Goal: Task Accomplishment & Management: Use online tool/utility

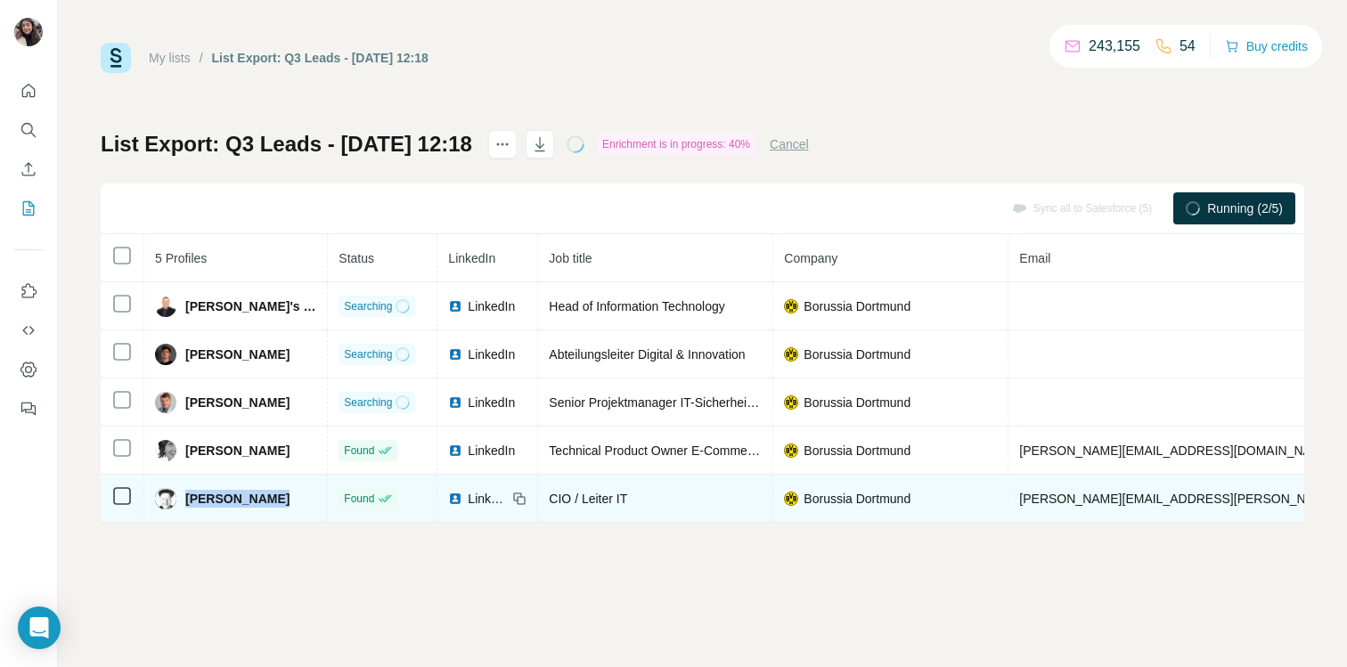
drag, startPoint x: 281, startPoint y: 502, endPoint x: 185, endPoint y: 502, distance: 95.3
click at [185, 502] on div "Stephan Horst" at bounding box center [235, 498] width 161 height 21
copy span "Stephan Horst"
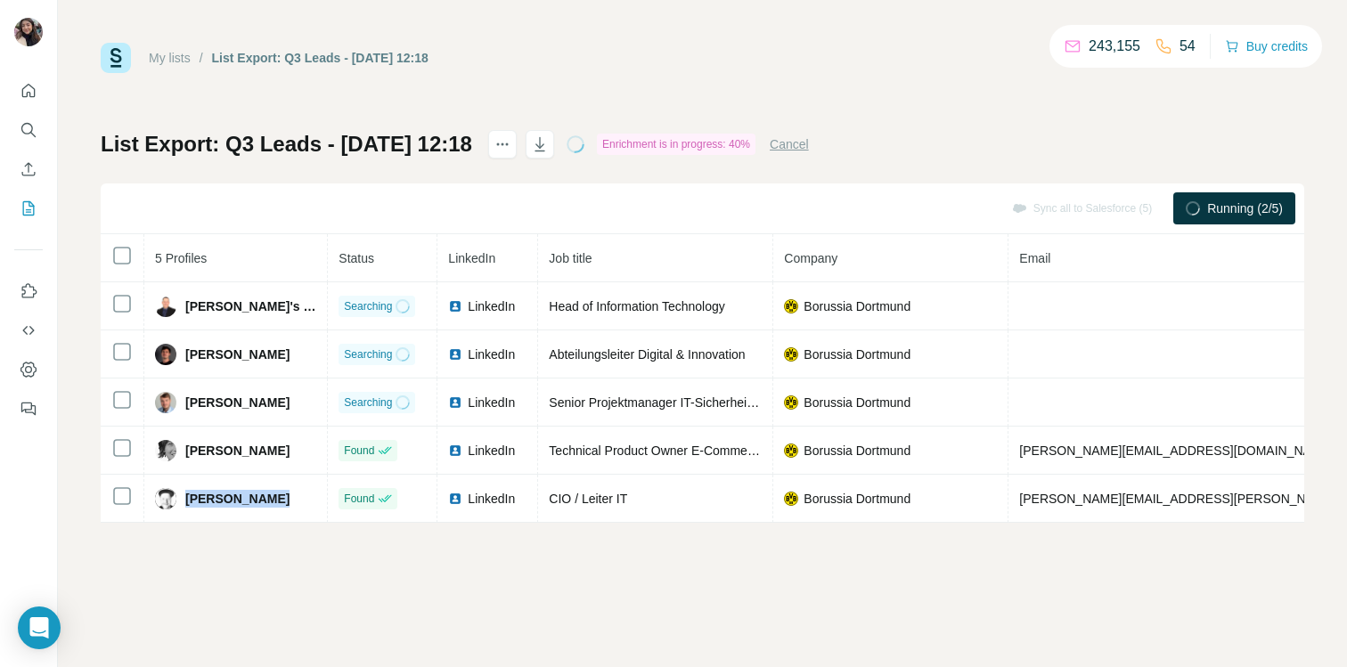
click at [413, 600] on div "My lists / List Export: Q3 Leads - 23/09/2025 12:18 243,155 54 Buy credits List…" at bounding box center [702, 333] width 1289 height 667
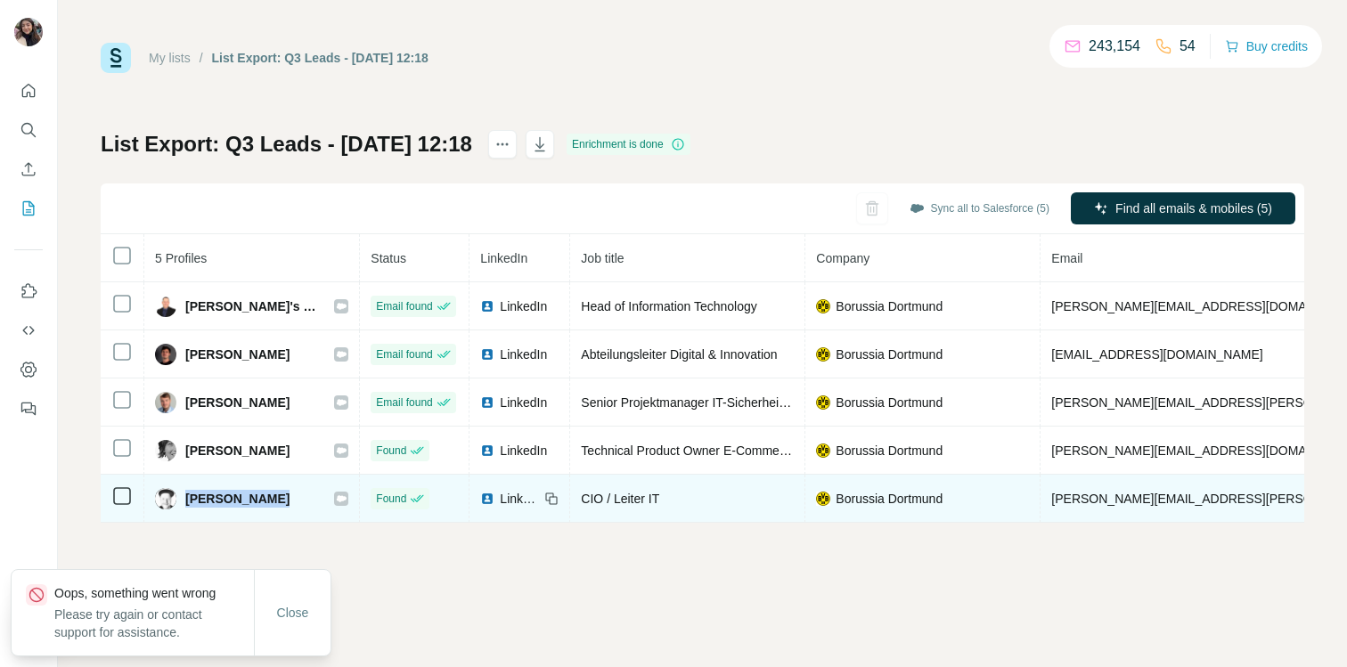
drag, startPoint x: 282, startPoint y: 503, endPoint x: 181, endPoint y: 503, distance: 101.6
click at [181, 503] on div "Stephan Horst" at bounding box center [251, 498] width 193 height 21
copy span "Stephan Horst"
click at [336, 494] on icon at bounding box center [341, 499] width 11 height 14
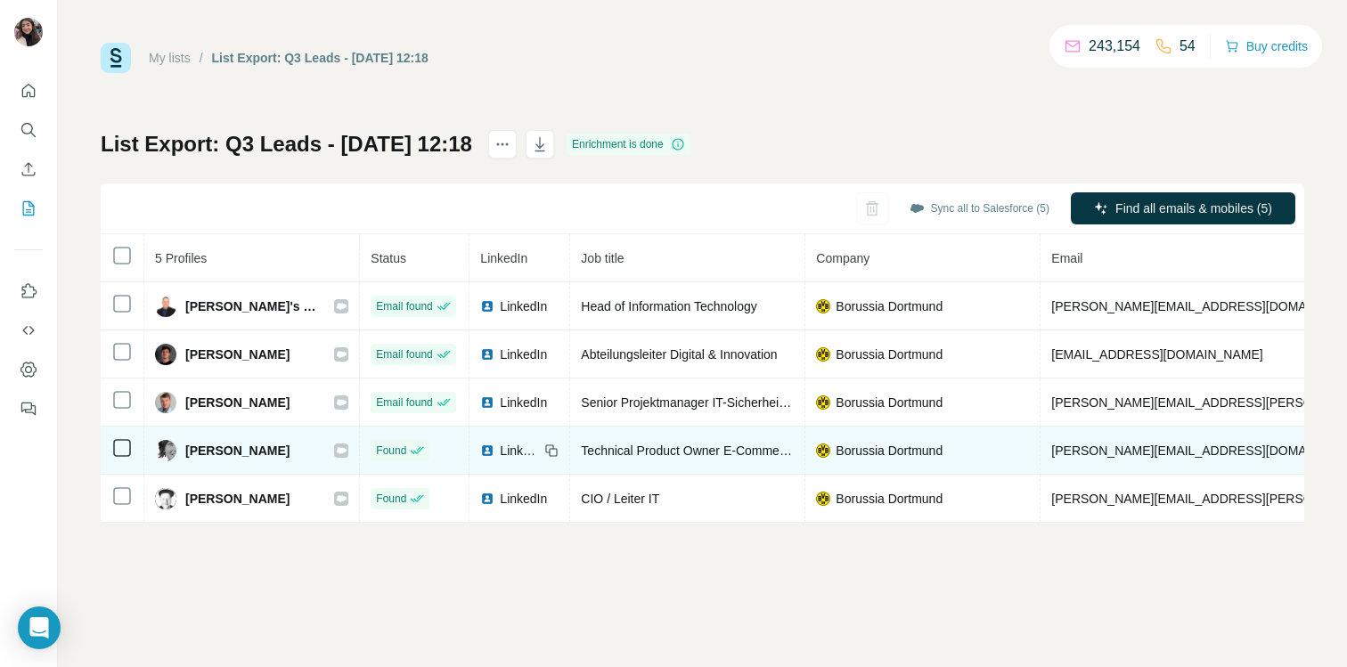
click at [334, 450] on div at bounding box center [341, 451] width 14 height 14
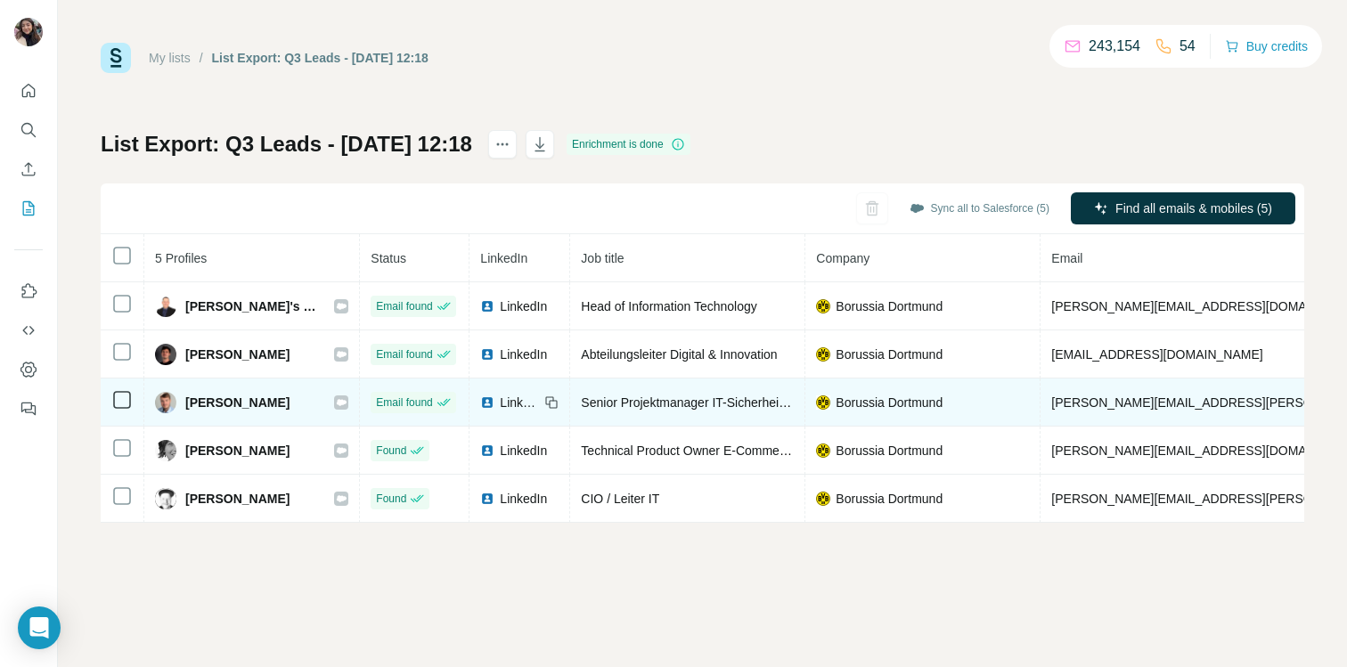
click at [337, 401] on icon at bounding box center [342, 402] width 10 height 6
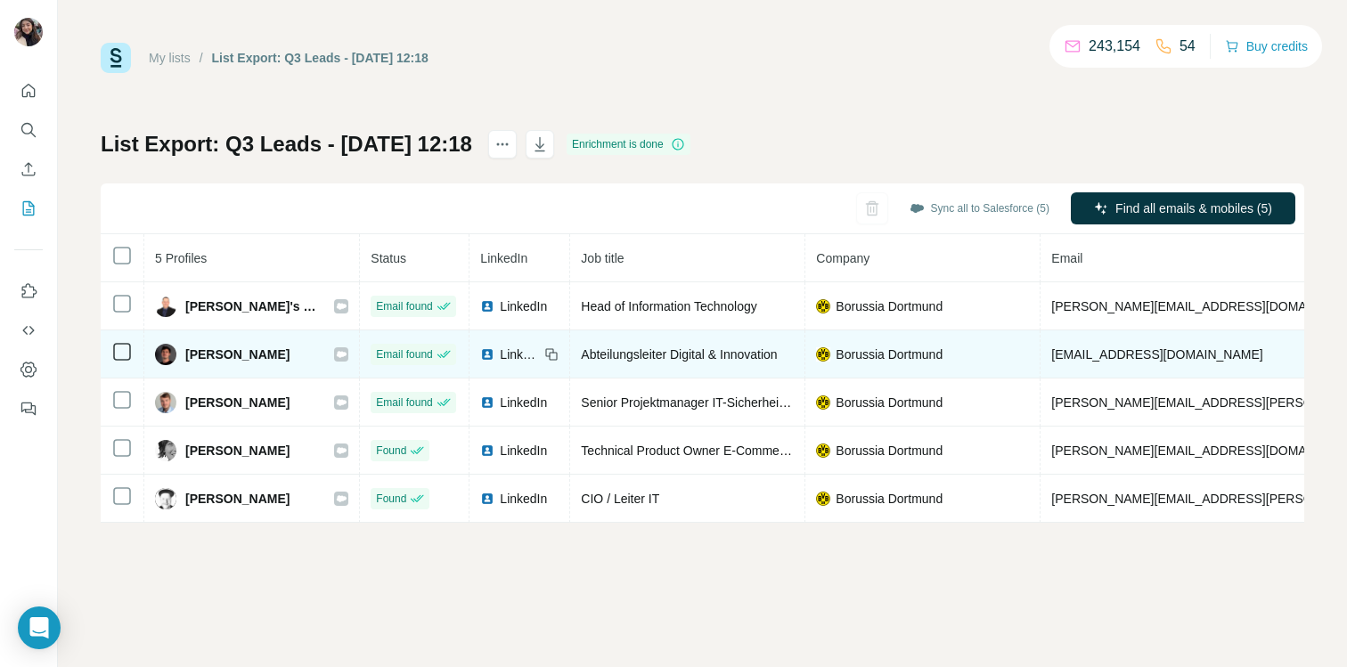
click at [337, 352] on icon at bounding box center [342, 354] width 10 height 6
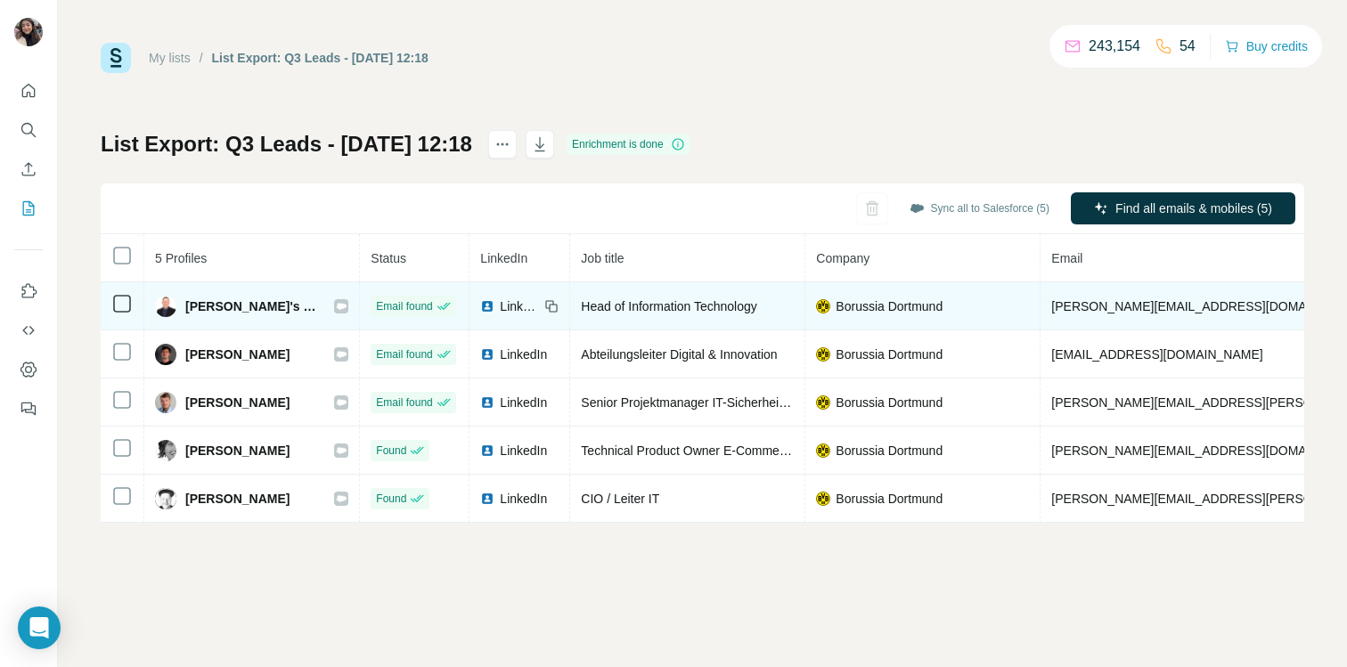
click at [337, 303] on icon at bounding box center [342, 306] width 10 height 6
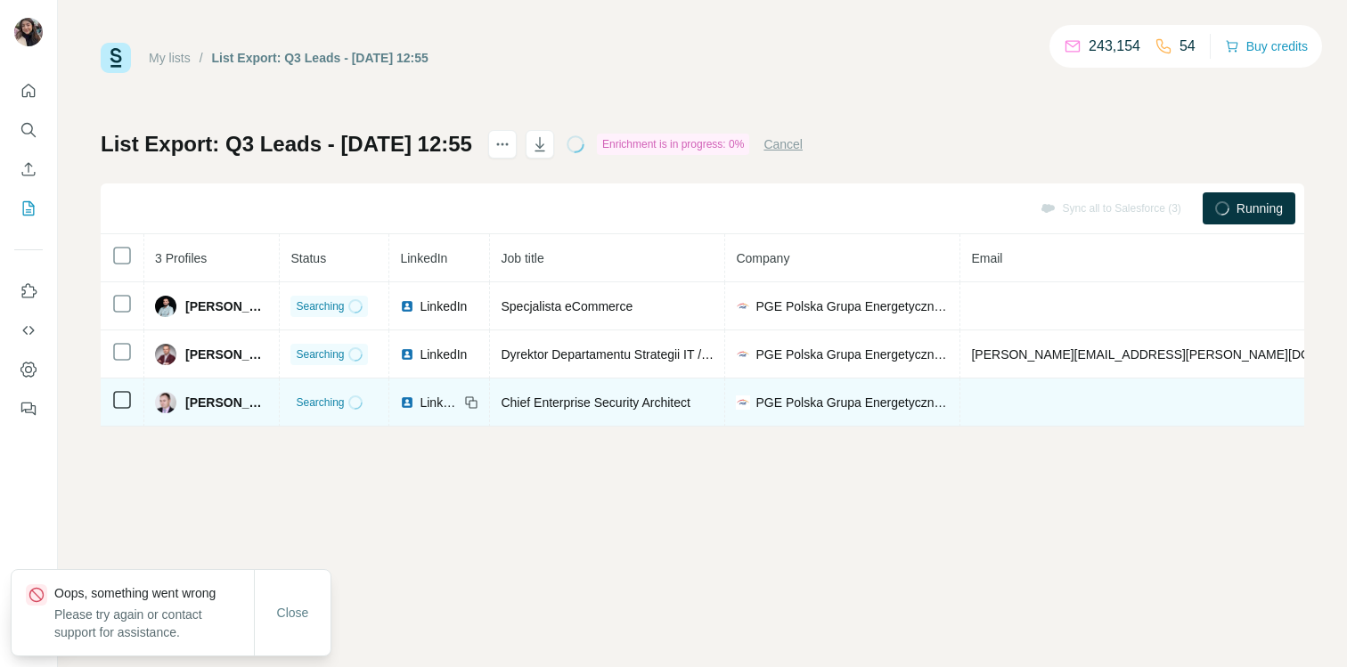
drag, startPoint x: 293, startPoint y: 399, endPoint x: 184, endPoint y: 398, distance: 108.7
click at [184, 398] on td "[PERSON_NAME]" at bounding box center [211, 403] width 135 height 48
copy span "[PERSON_NAME]"
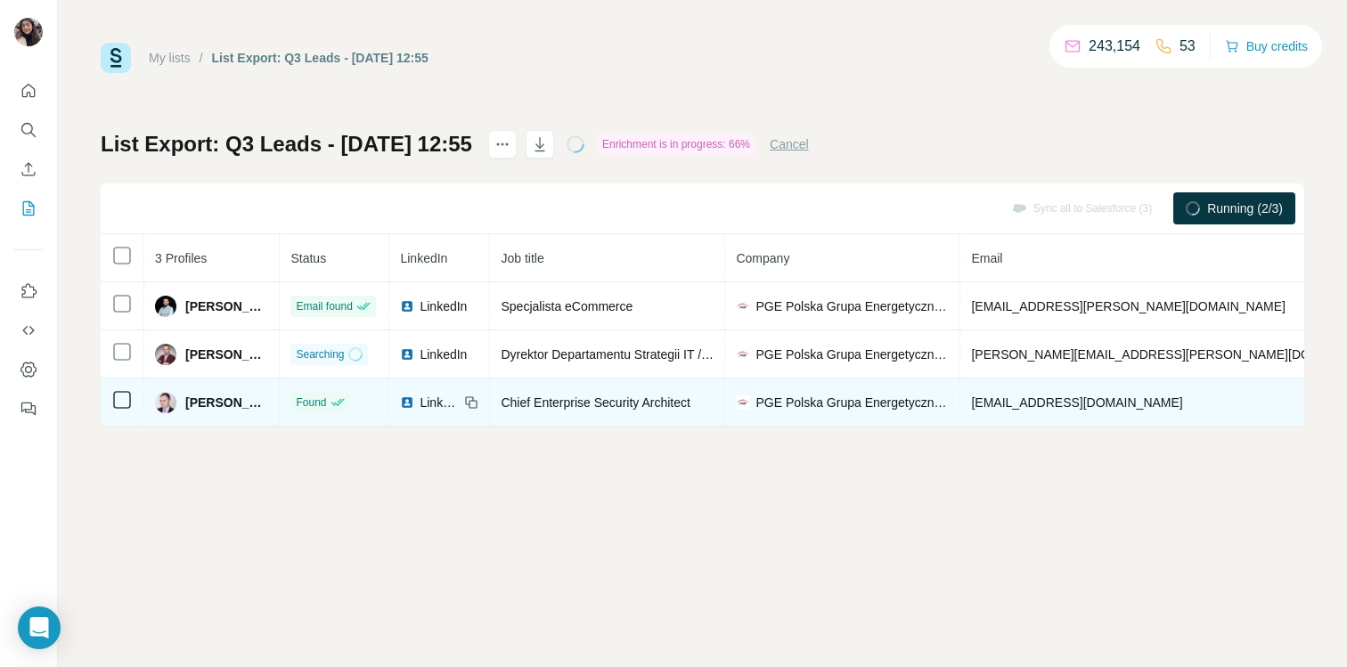
click at [681, 399] on span "Chief Enterprise Security Architect" at bounding box center [595, 403] width 189 height 14
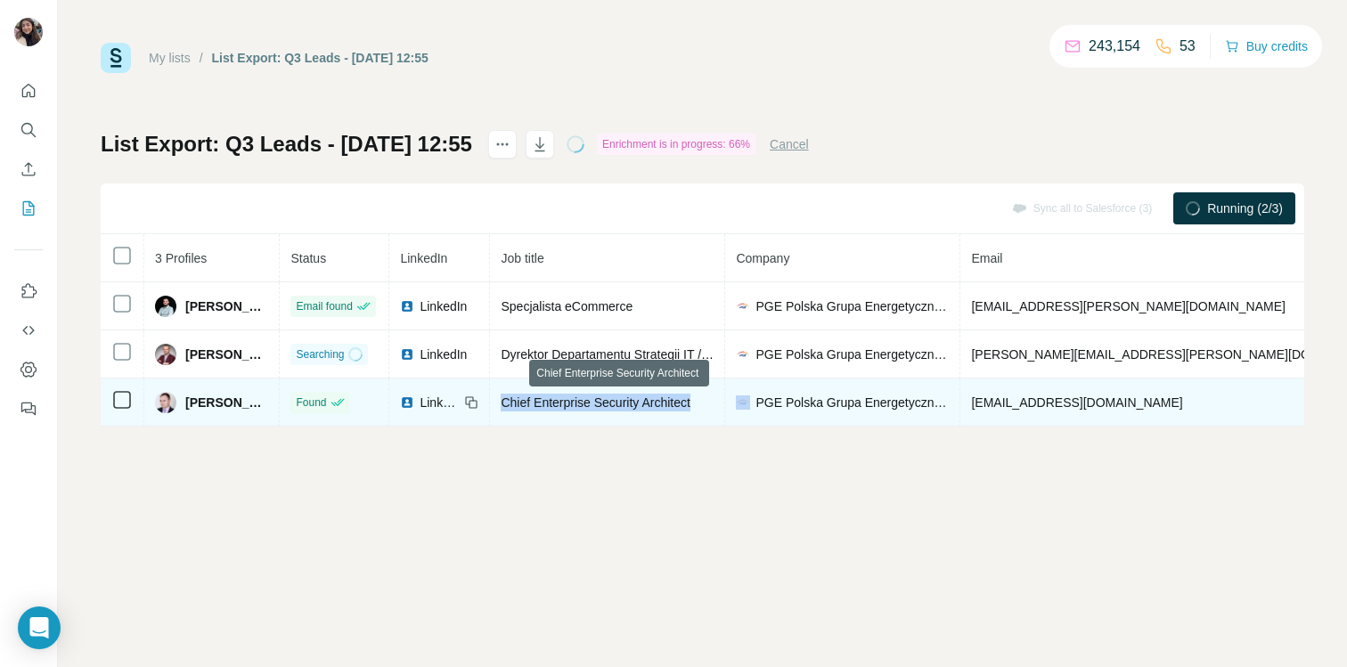
copy span "Chief Enterprise Security Architect"
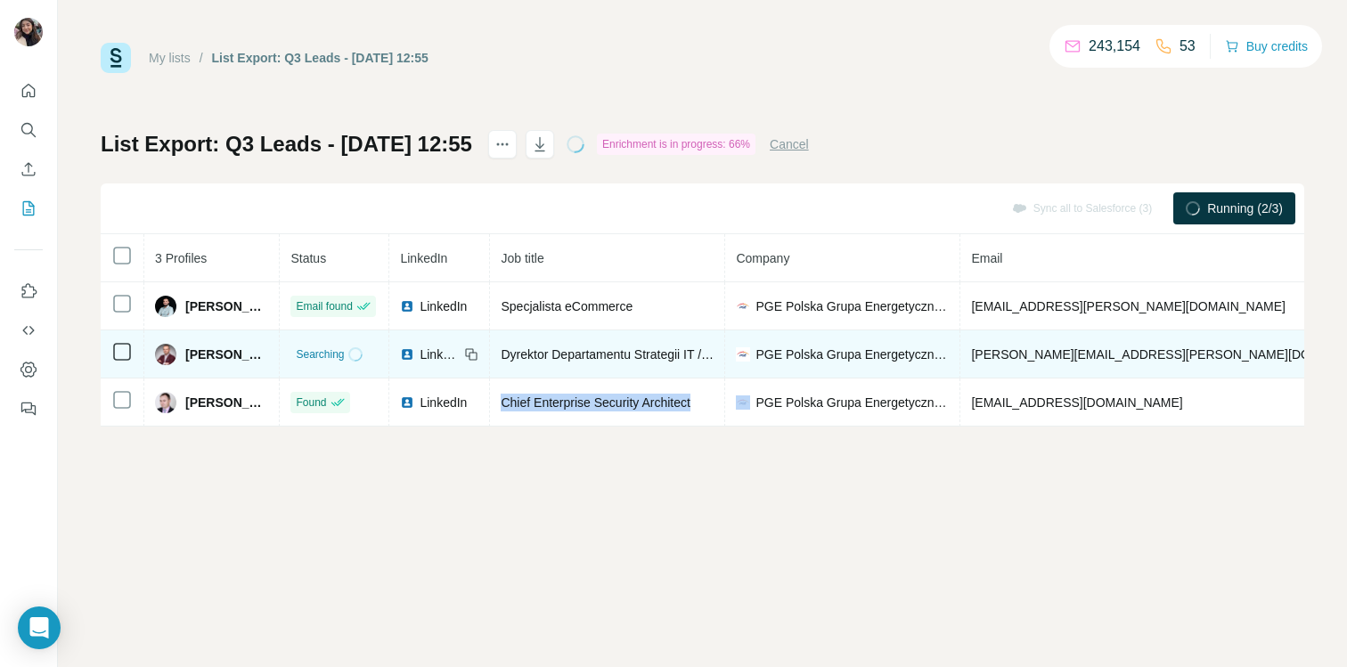
click at [245, 354] on span "[PERSON_NAME]" at bounding box center [226, 355] width 83 height 18
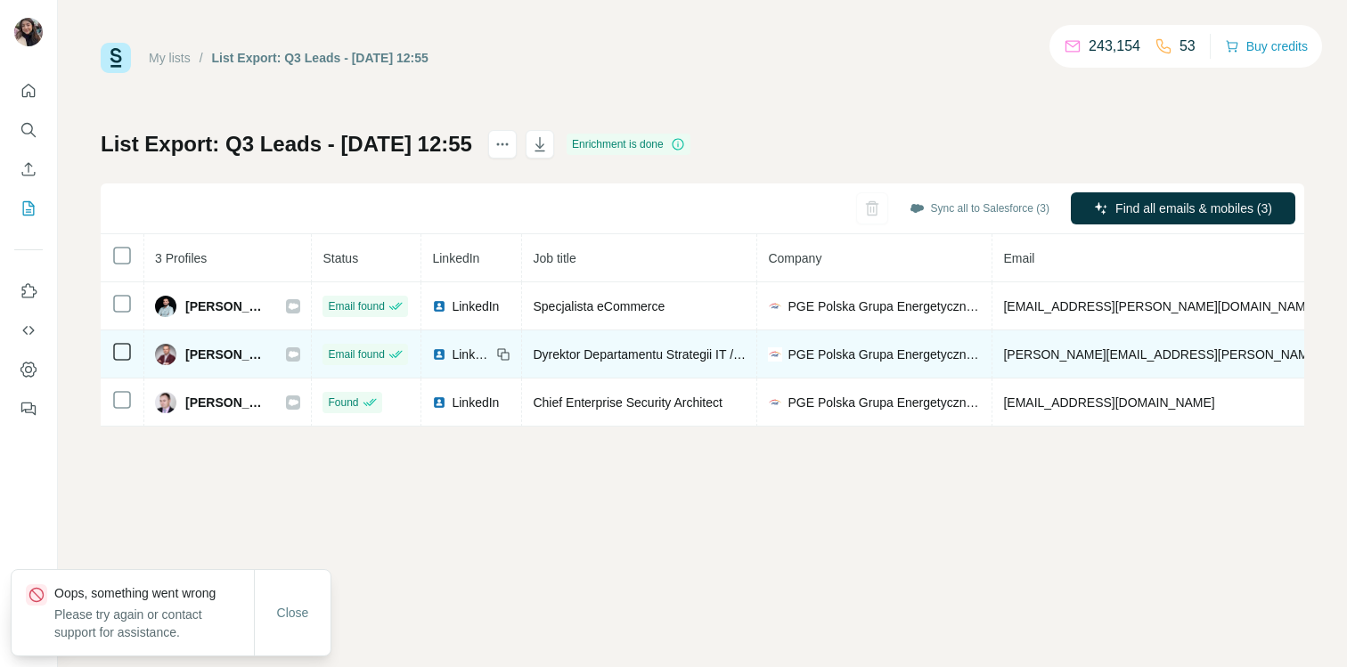
click at [187, 355] on span "[PERSON_NAME]" at bounding box center [226, 355] width 83 height 18
copy div "[PERSON_NAME]"
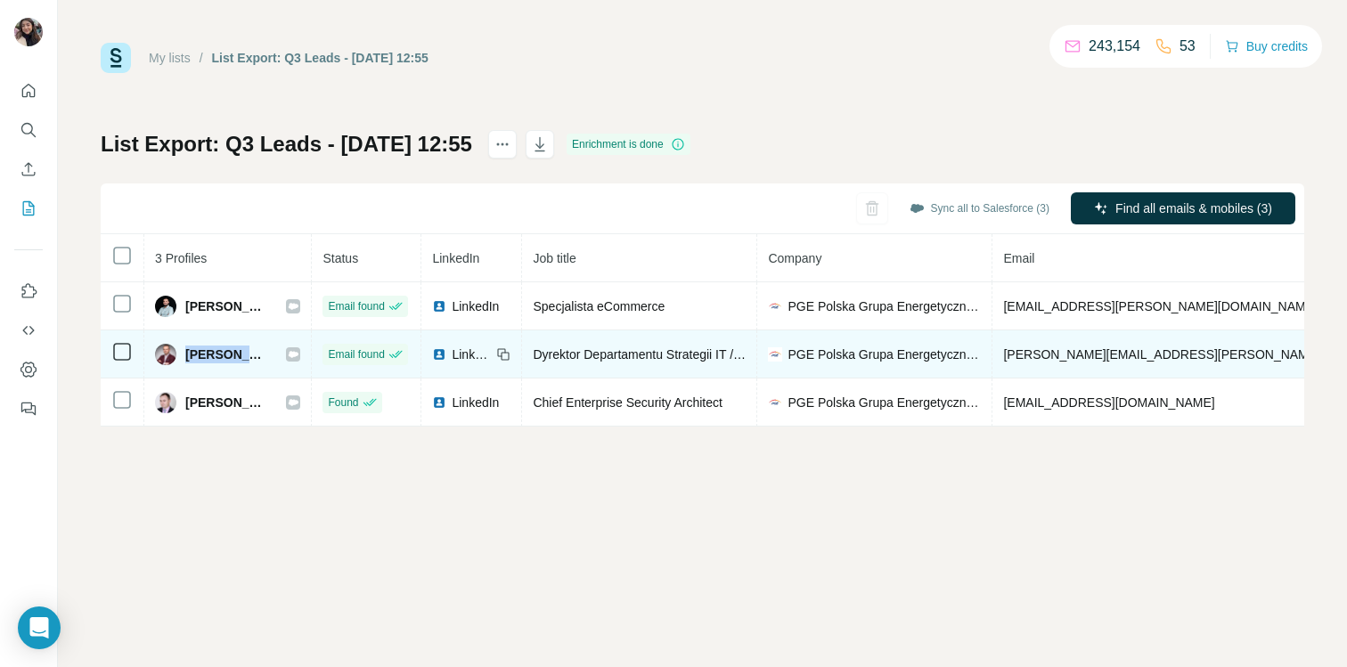
click at [666, 359] on span "Dyrektor Departamentu Strategii IT / CIO" at bounding box center [645, 354] width 225 height 14
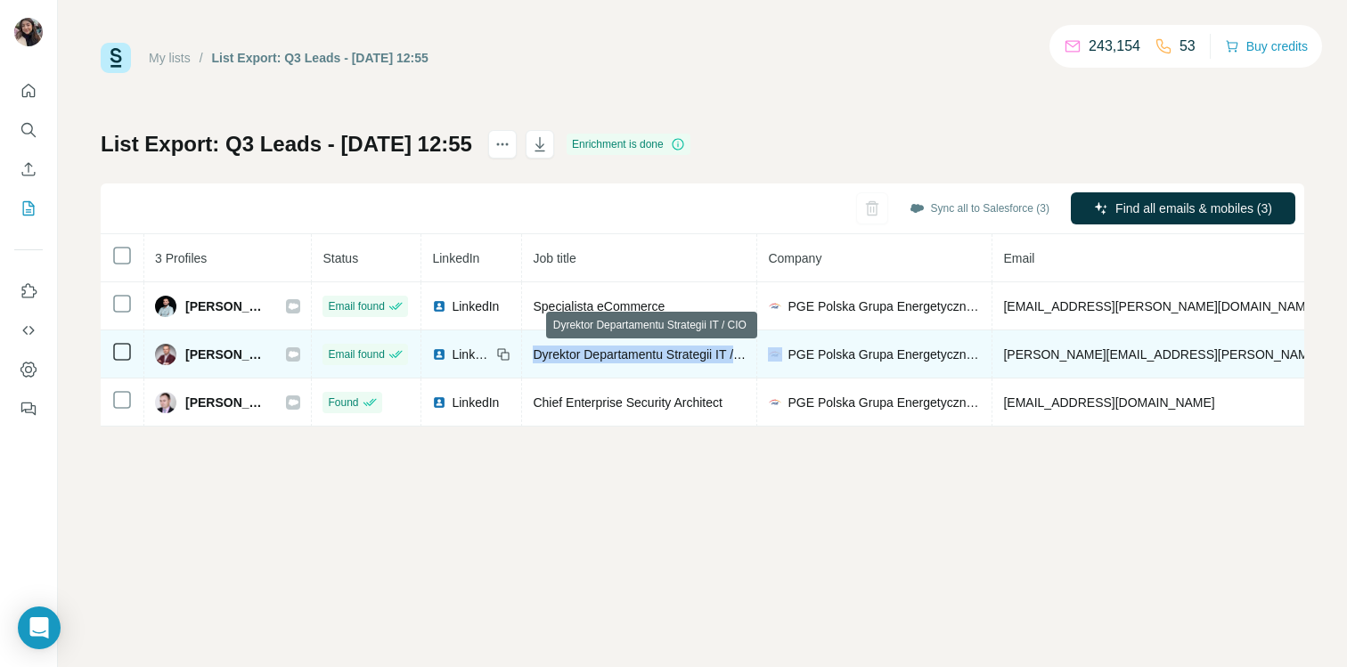
copy span "Dyrektor Departamentu Strategii IT / CIO"
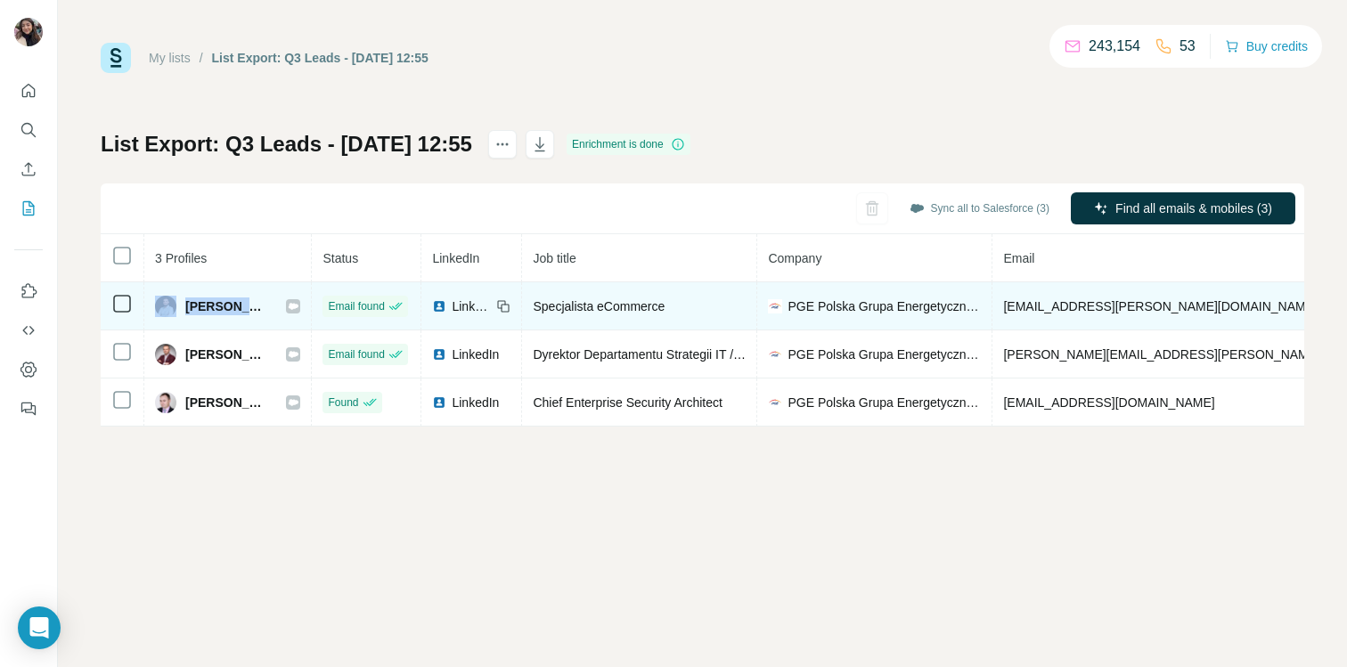
drag, startPoint x: 275, startPoint y: 305, endPoint x: 176, endPoint y: 303, distance: 99.8
click at [176, 303] on div "[PERSON_NAME]" at bounding box center [227, 306] width 145 height 21
copy div "[PERSON_NAME]"
click at [623, 306] on span "Specjalista eCommerce" at bounding box center [599, 306] width 132 height 14
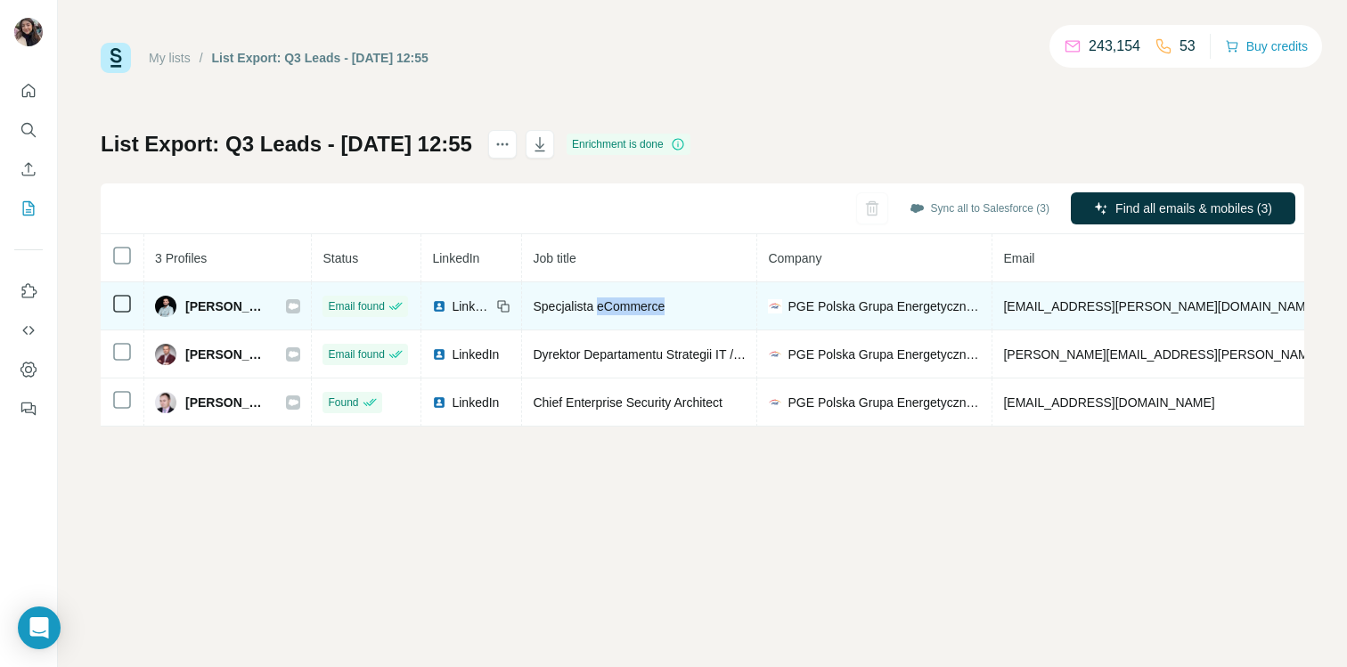
click at [623, 306] on span "Specjalista eCommerce" at bounding box center [599, 306] width 132 height 14
copy span "Specjalista eCommerce"
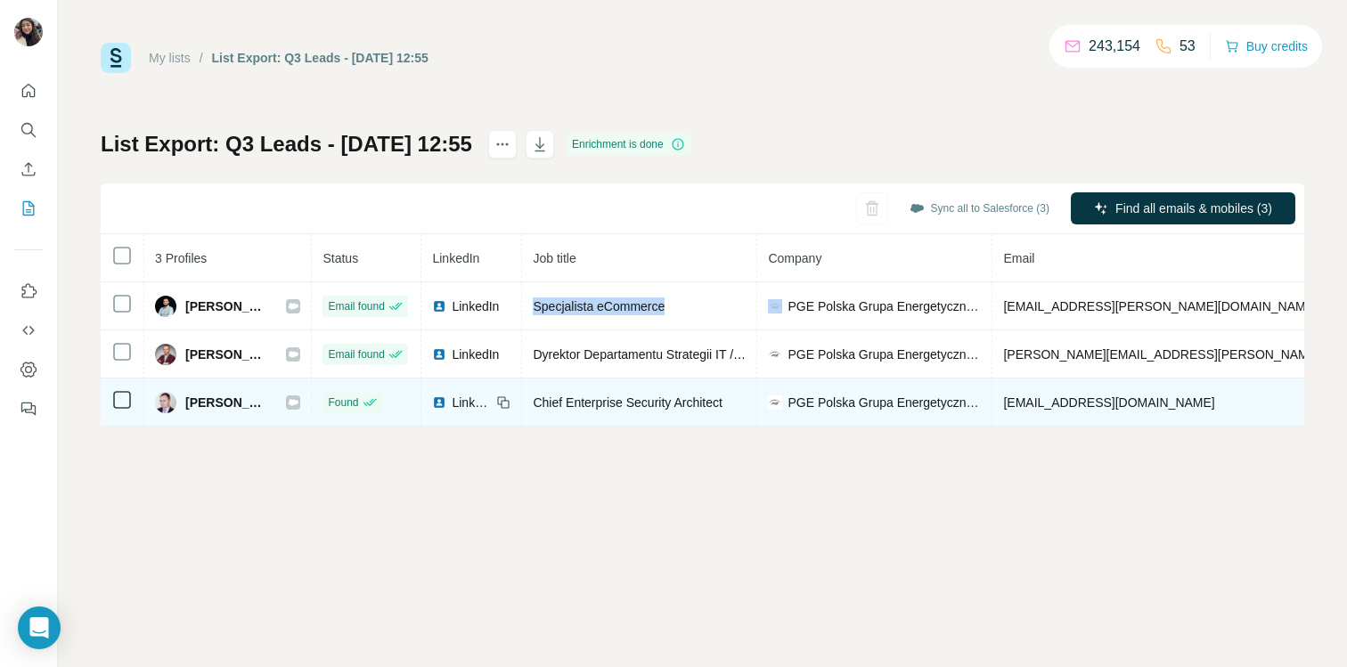
click at [298, 404] on icon at bounding box center [294, 402] width 10 height 6
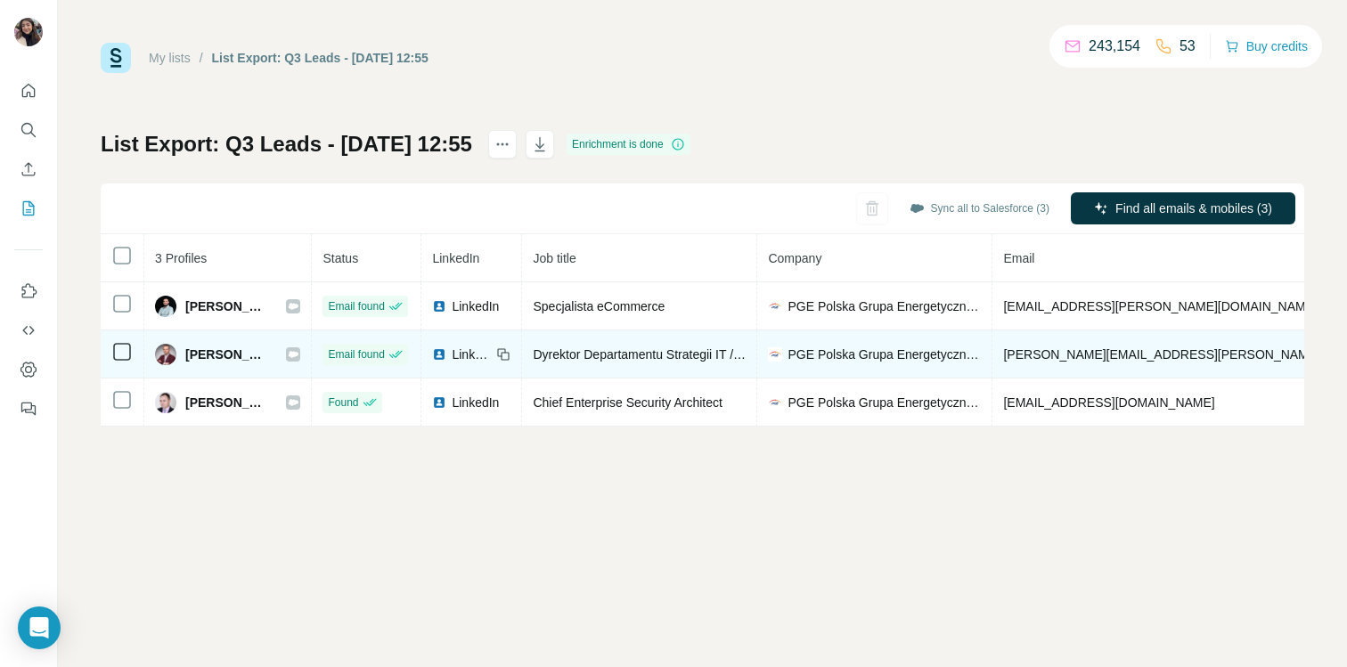
click at [298, 347] on icon at bounding box center [293, 354] width 11 height 14
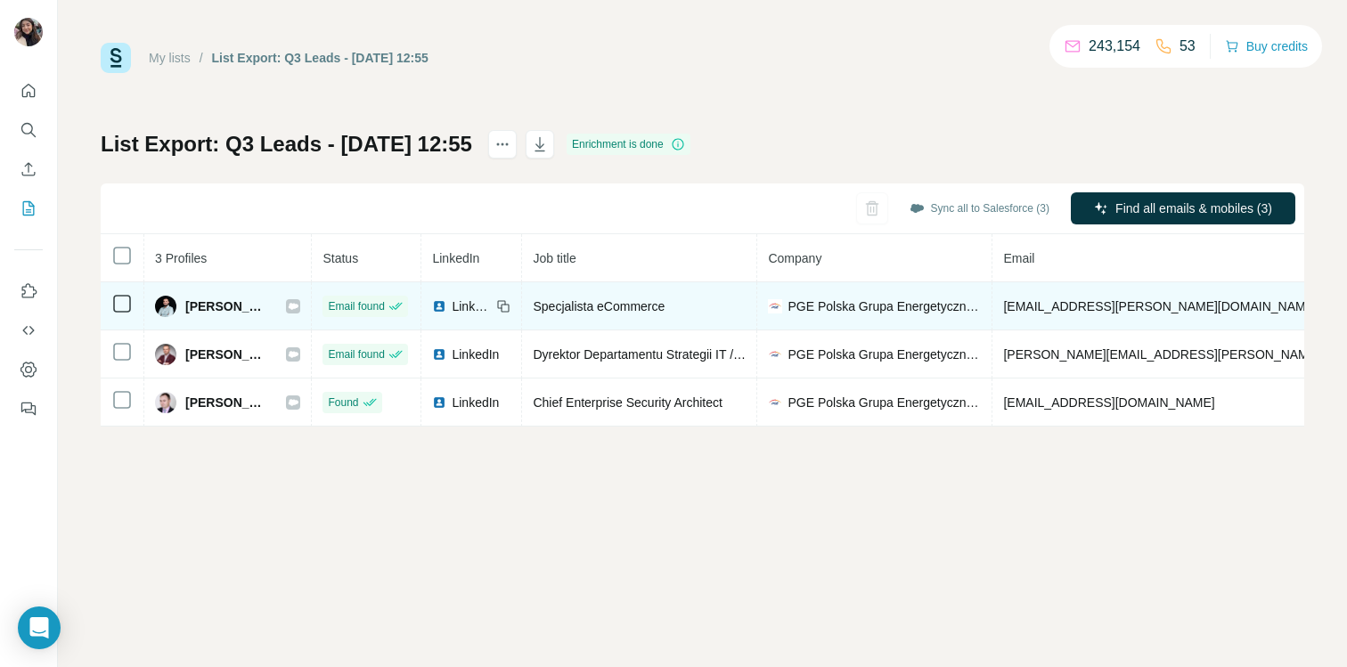
click at [298, 302] on icon at bounding box center [293, 306] width 11 height 14
